Goal: Ask a question

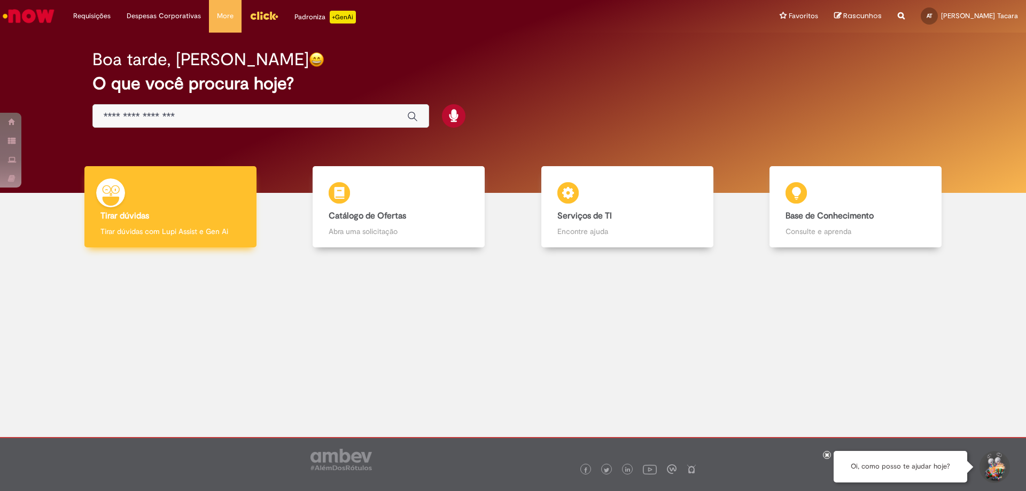
click at [170, 194] on div "Tirar dúvidas Tirar dúvidas Tirar dúvidas com Lupi Assist e Gen Ai" at bounding box center [170, 207] width 172 height 82
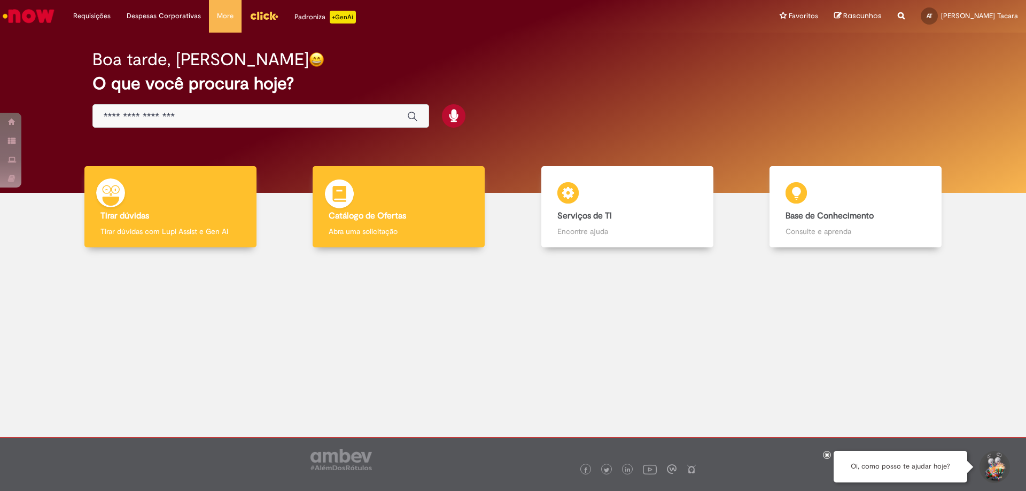
click at [407, 207] on div "Catálogo de Ofertas Catálogo de Ofertas Abra uma solicitação" at bounding box center [399, 207] width 172 height 82
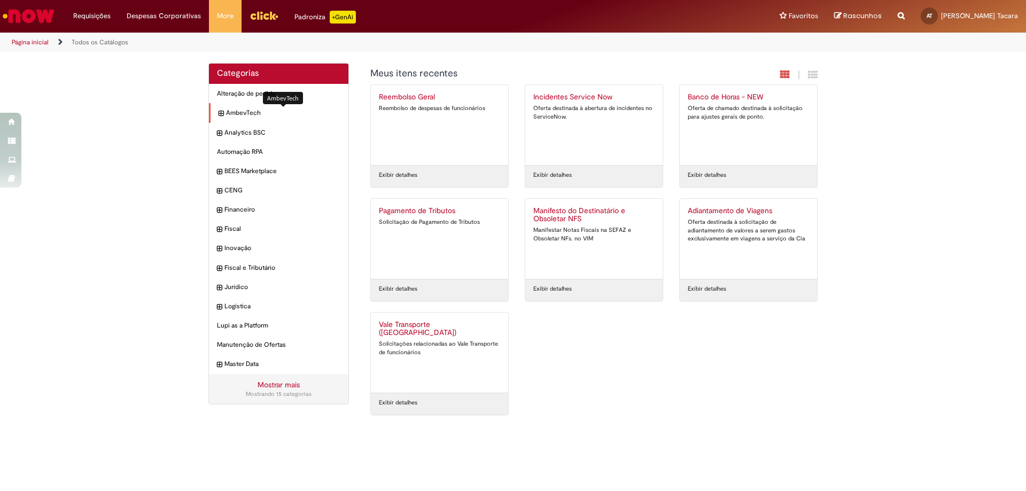
click at [252, 114] on span "AmbevTech Itens" at bounding box center [283, 112] width 114 height 9
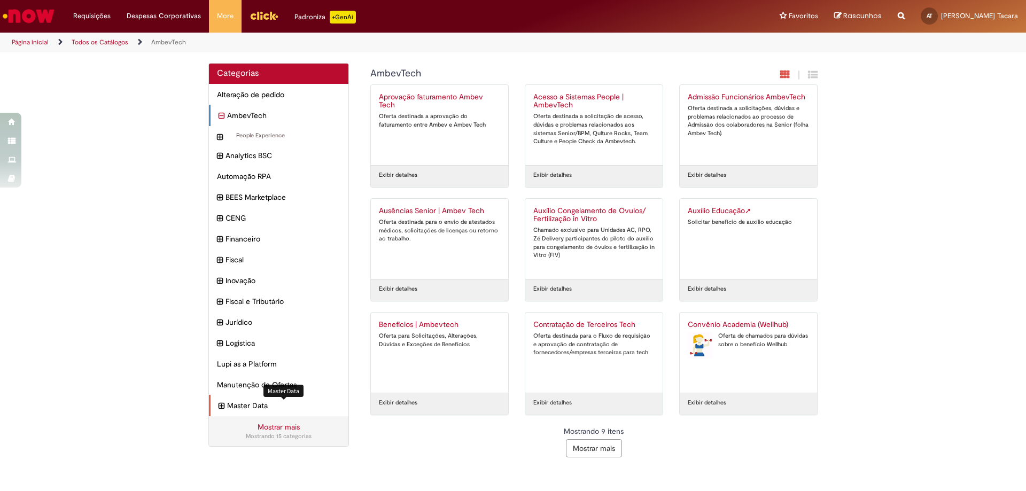
click at [250, 409] on span "Master Data Itens" at bounding box center [283, 405] width 113 height 11
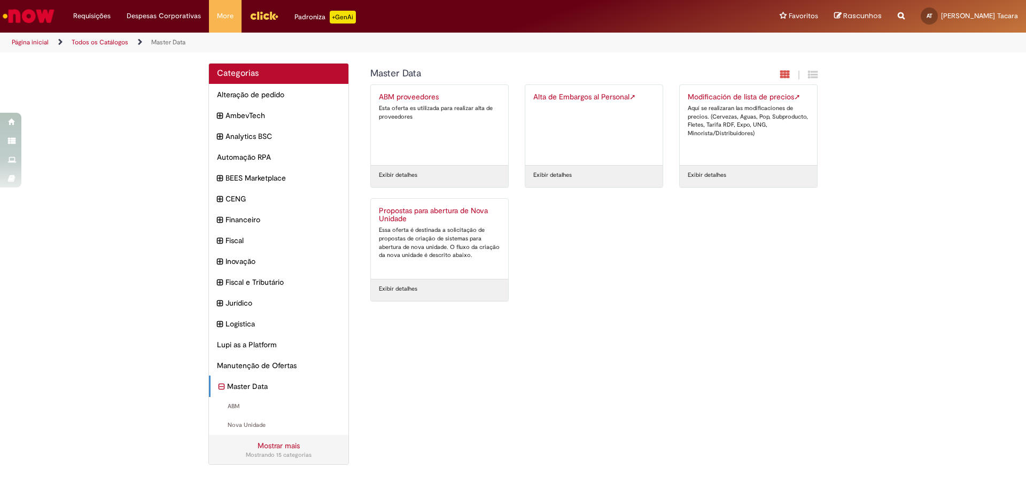
click at [264, 377] on div "Master Data Itens" at bounding box center [278, 386] width 139 height 21
click at [96, 43] on link "Todos os Catálogos" at bounding box center [100, 42] width 57 height 9
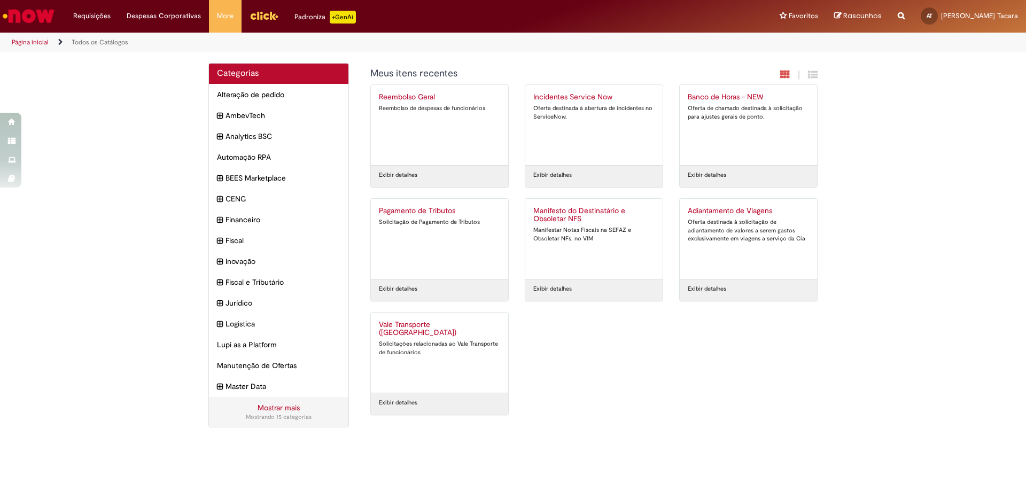
click at [259, 14] on img "Menu Cabeçalho" at bounding box center [264, 15] width 29 height 16
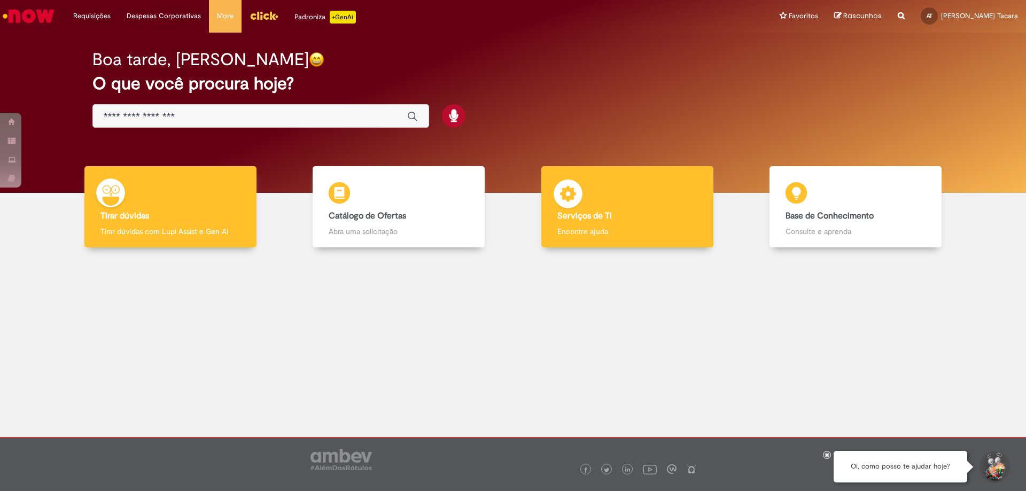
click at [567, 226] on p "Encontre ajuda" at bounding box center [627, 231] width 140 height 11
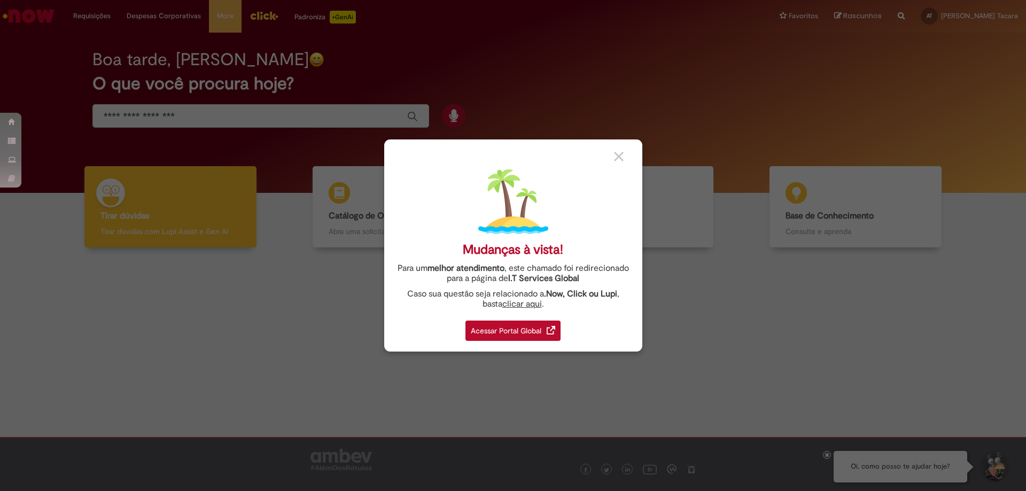
click at [522, 308] on link "clicar aqui" at bounding box center [522, 301] width 40 height 17
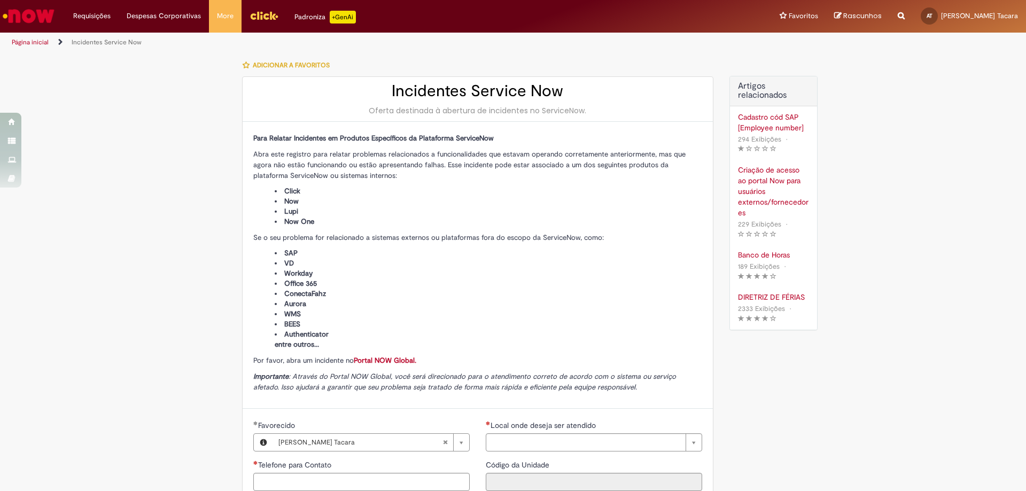
type input "**********"
type input "****"
click at [364, 359] on link "Portal NOW Global." at bounding box center [385, 360] width 63 height 9
